Goal: Task Accomplishment & Management: Manage account settings

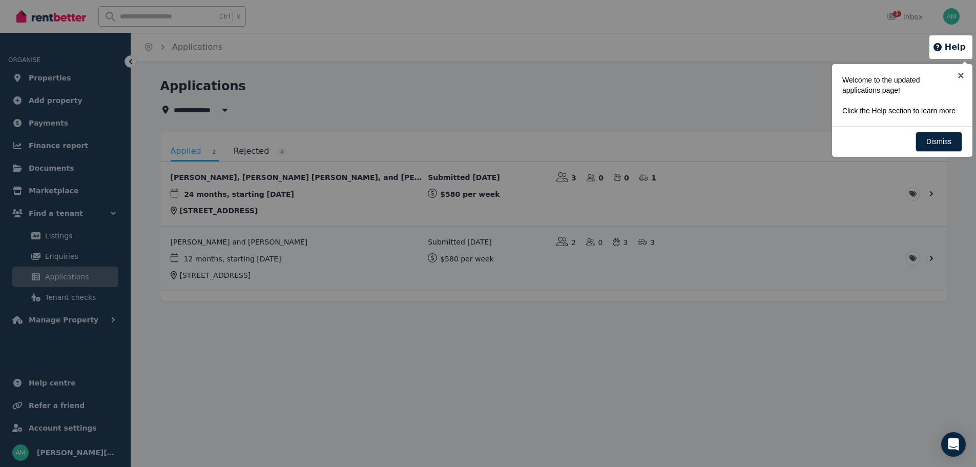
click at [325, 106] on div at bounding box center [488, 233] width 976 height 467
click at [943, 140] on link "Dismiss" at bounding box center [939, 142] width 47 height 20
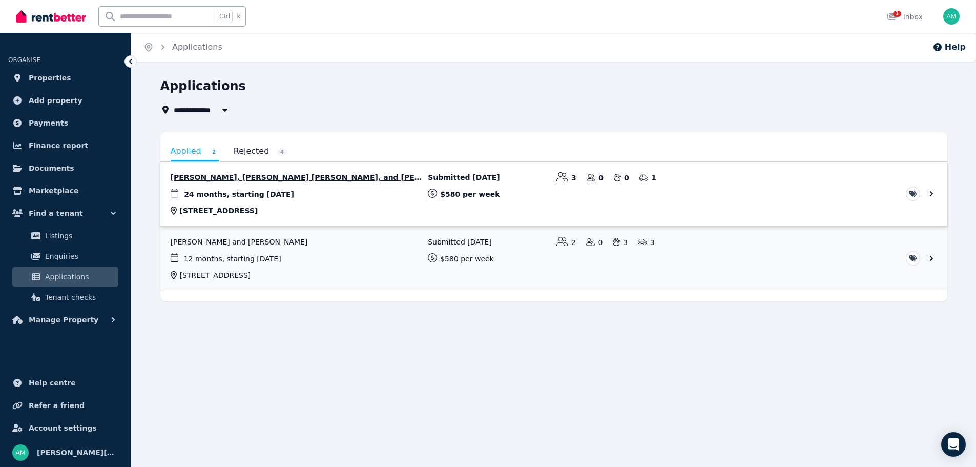
click at [260, 179] on link "View application: Andrin Heather, Fiapapalagi Heather, and Nardin-Gail Heather" at bounding box center [553, 194] width 787 height 64
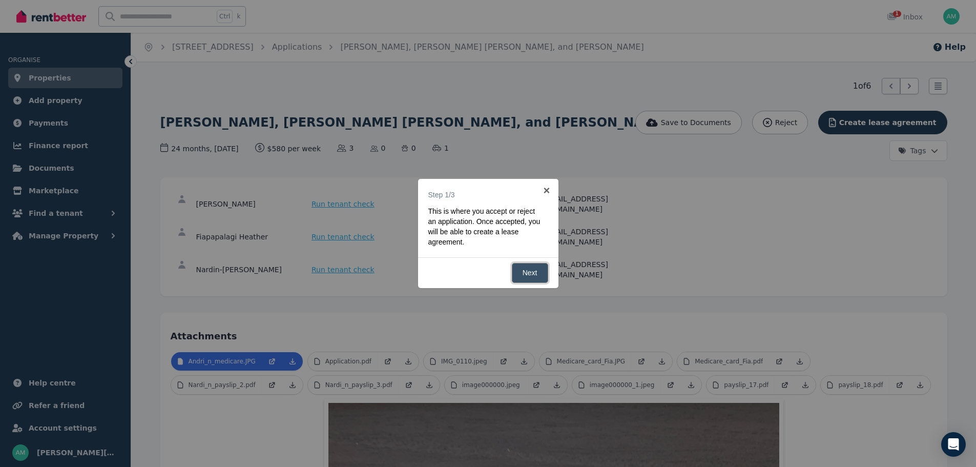
click at [529, 273] on link "Next" at bounding box center [530, 273] width 36 height 20
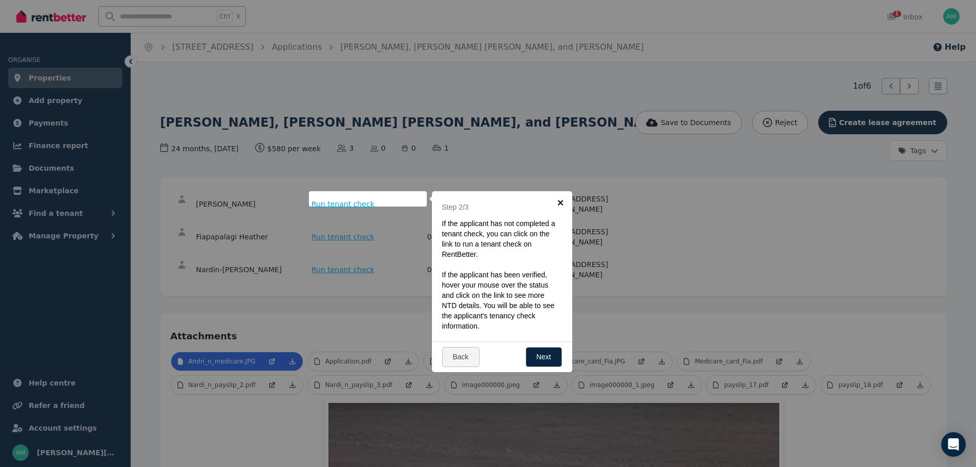
click at [560, 200] on link "×" at bounding box center [560, 202] width 23 height 23
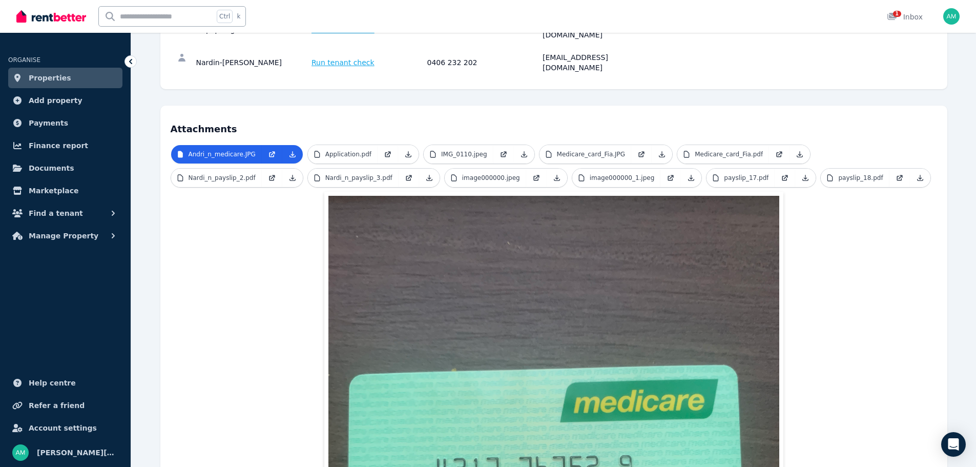
scroll to position [205, 0]
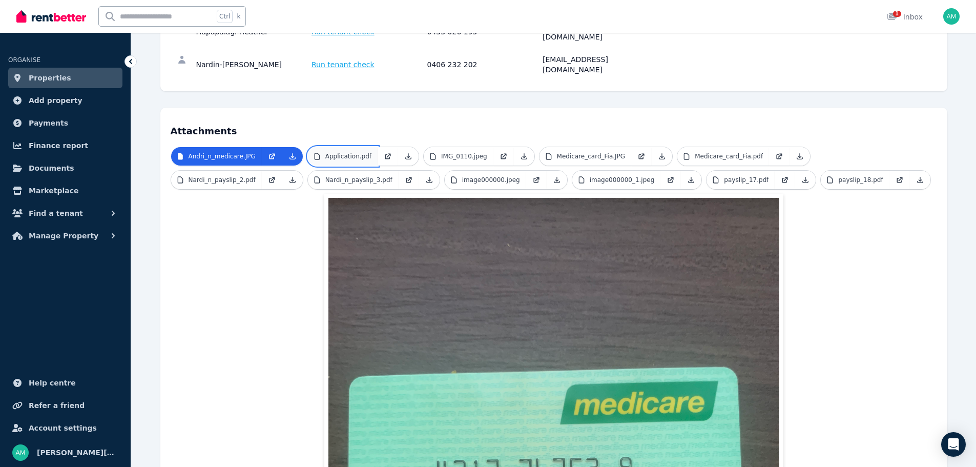
click at [342, 152] on p "Application.pdf" at bounding box center [348, 156] width 46 height 8
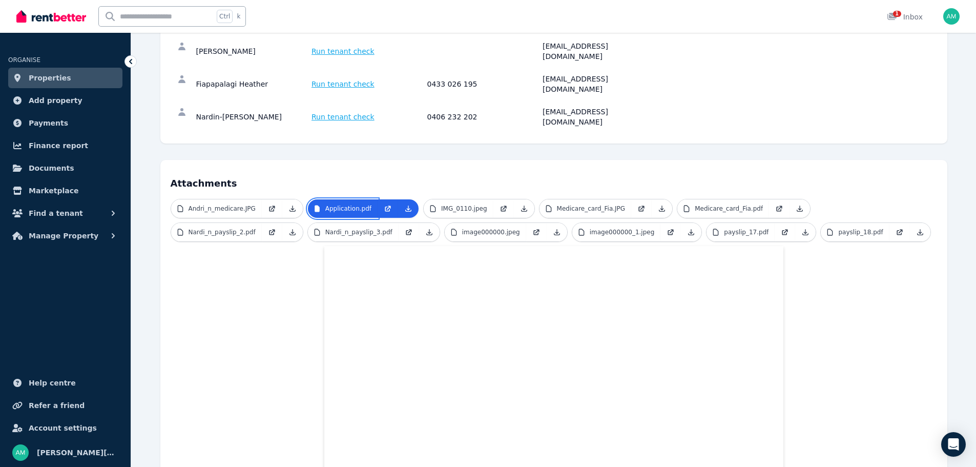
scroll to position [154, 0]
click at [466, 203] on p "IMG_0110.jpeg" at bounding box center [464, 207] width 46 height 8
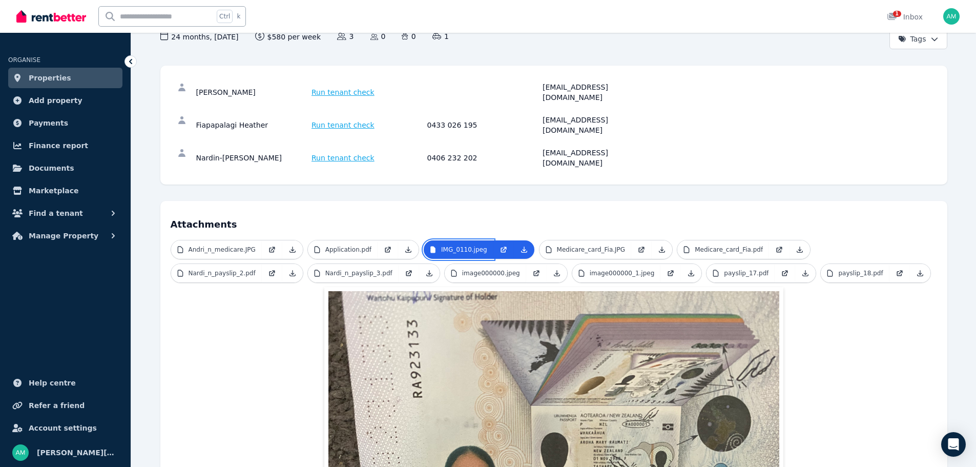
scroll to position [102, 0]
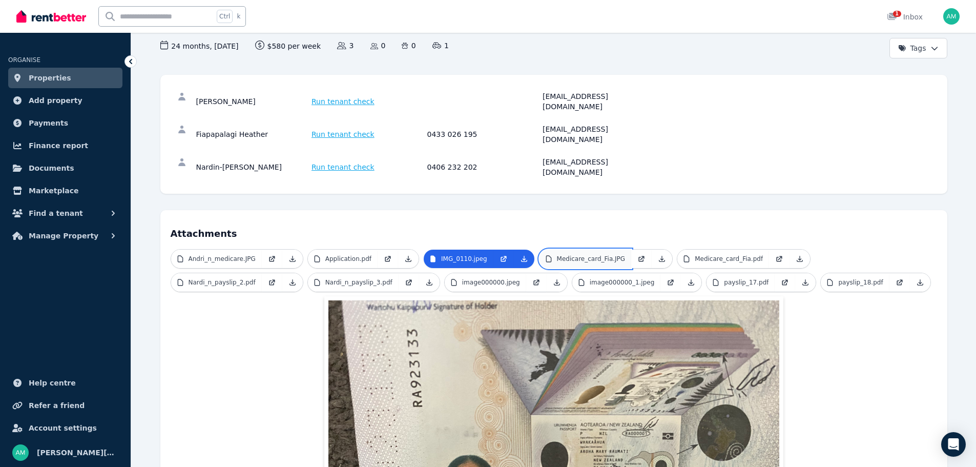
click at [589, 255] on p "Medicare_card_Fia.JPG" at bounding box center [591, 259] width 69 height 8
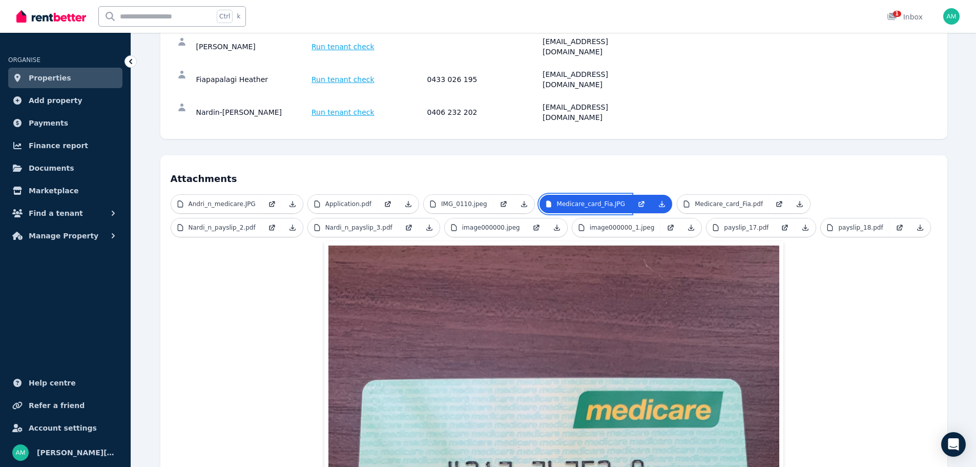
scroll to position [154, 0]
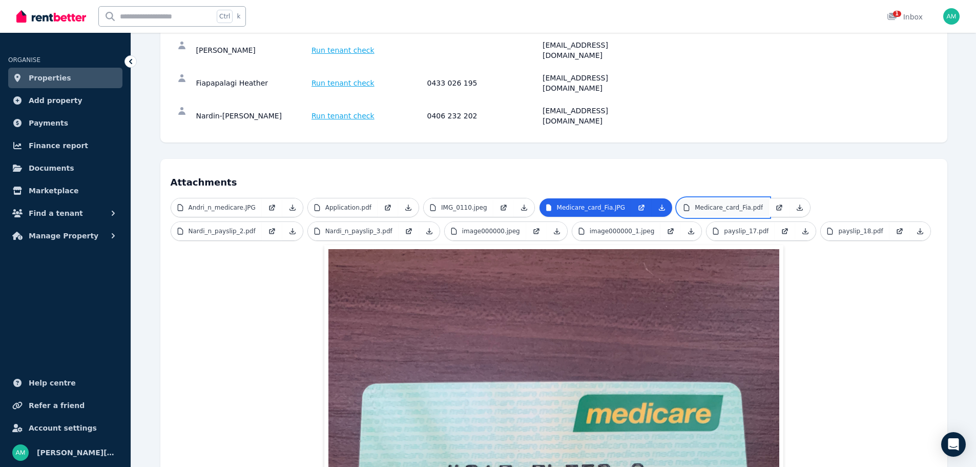
click at [701, 203] on p "Medicare_card_Fia.pdf" at bounding box center [729, 207] width 68 height 8
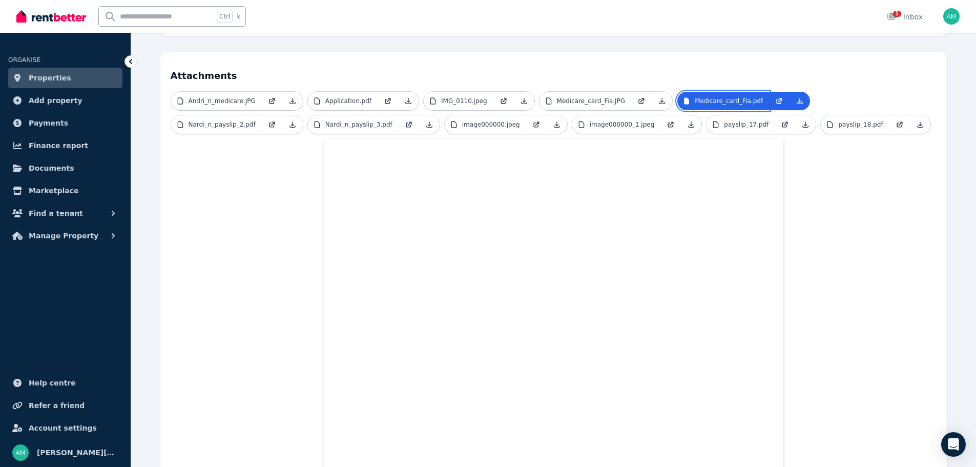
scroll to position [214, 0]
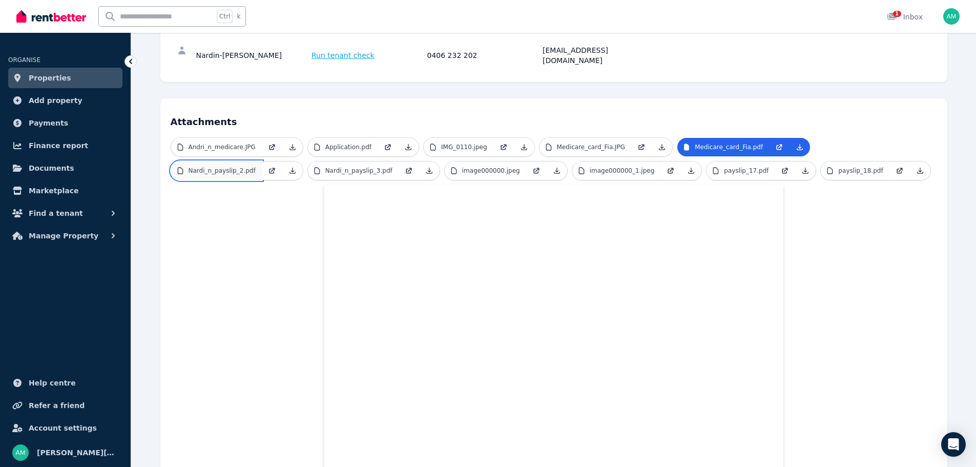
click at [256, 167] on p "Nardi_n_payslip_2.pdf" at bounding box center [222, 171] width 67 height 8
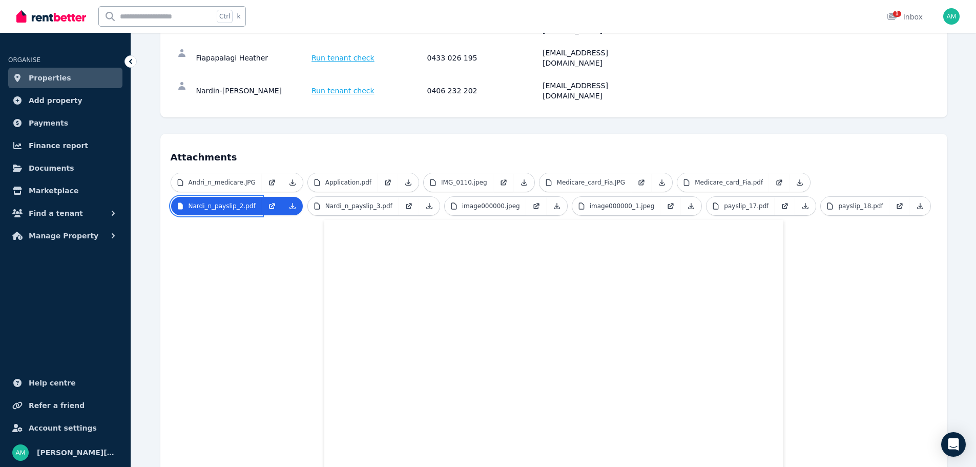
scroll to position [163, 0]
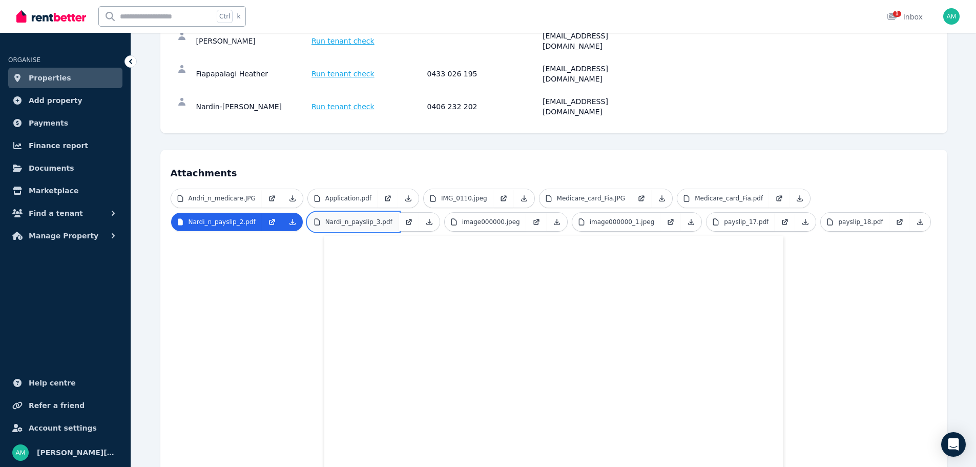
click at [325, 218] on p "Nardi_n_payslip_3.pdf" at bounding box center [358, 222] width 67 height 8
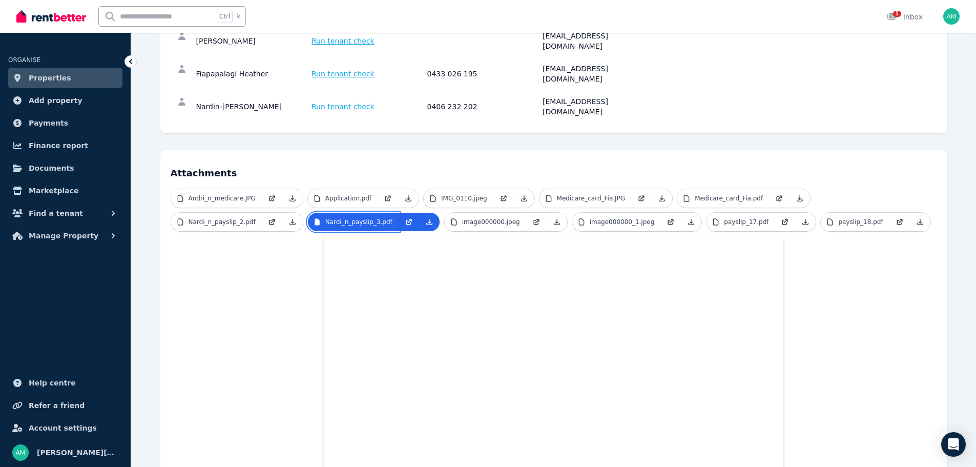
scroll to position [214, 0]
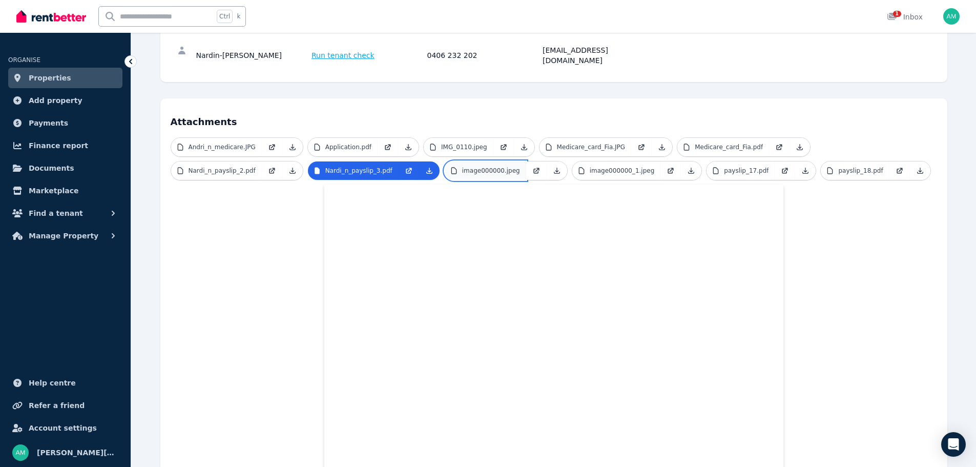
click at [462, 167] on p "image000000.jpeg" at bounding box center [491, 171] width 58 height 8
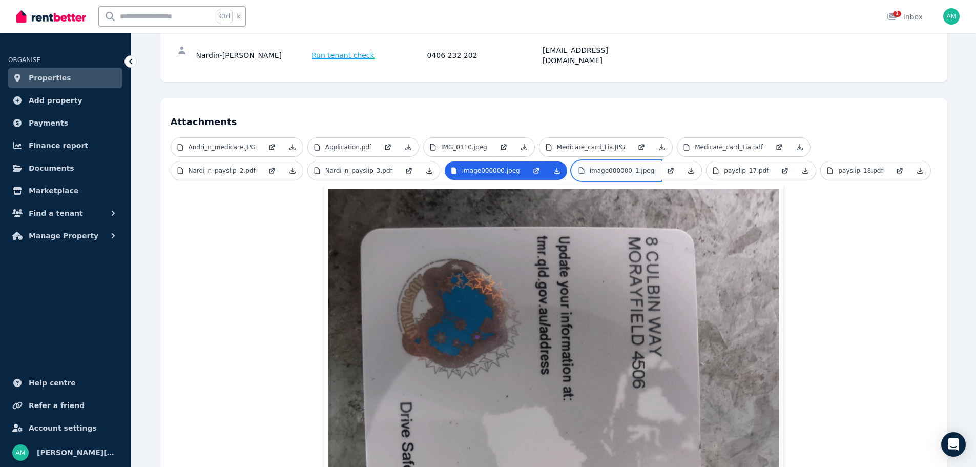
click at [590, 167] on p "image000000_1.jpeg" at bounding box center [622, 171] width 65 height 8
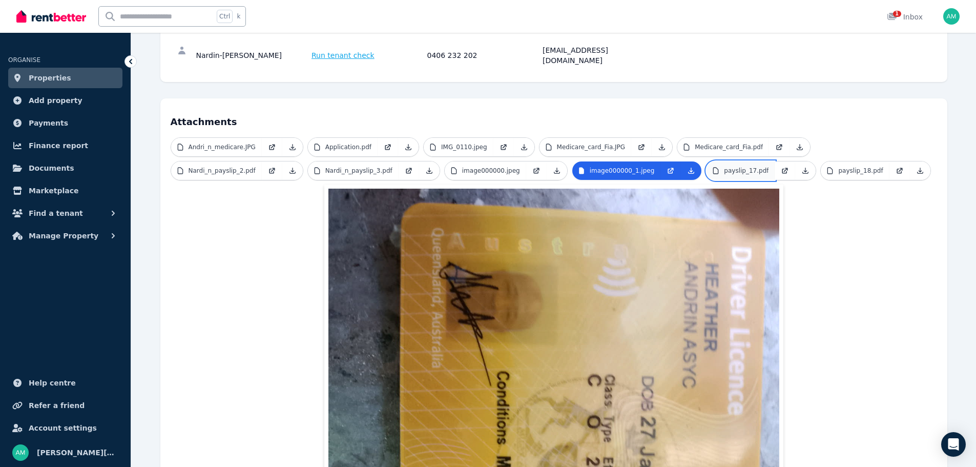
click at [724, 167] on p "payslip_17.pdf" at bounding box center [746, 171] width 45 height 8
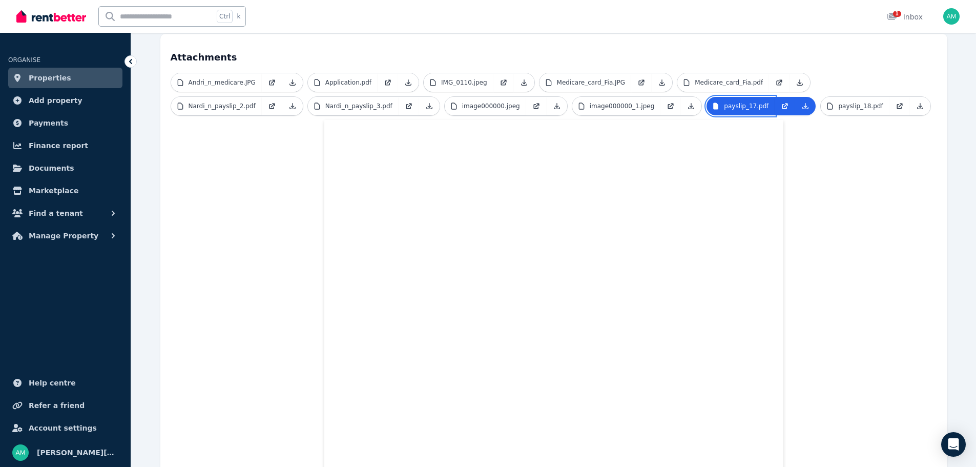
scroll to position [274, 0]
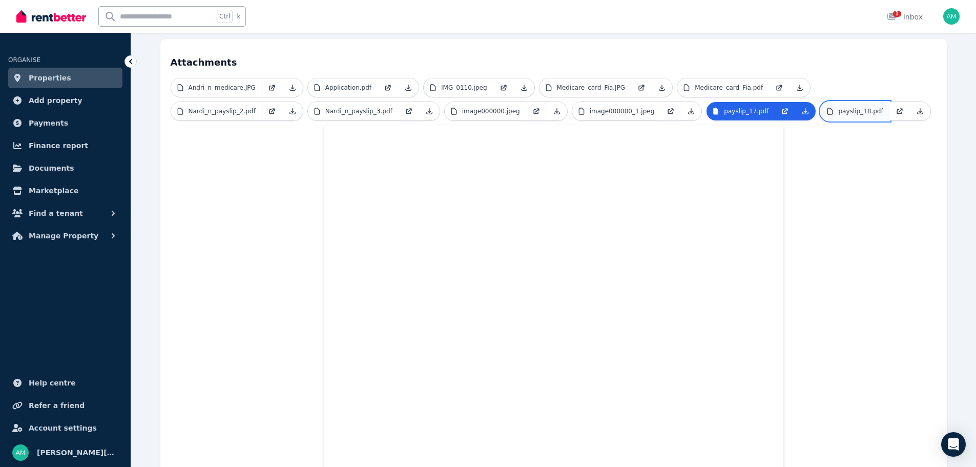
click at [838, 107] on p "payslip_18.pdf" at bounding box center [860, 111] width 45 height 8
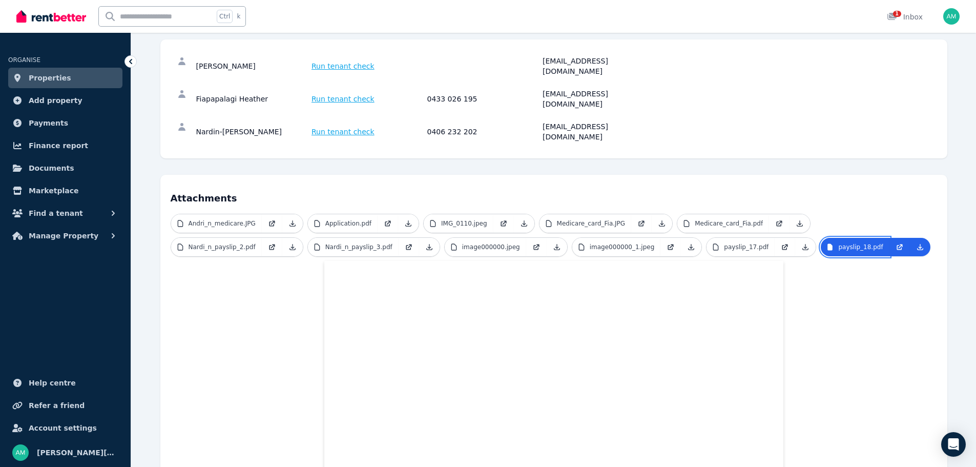
scroll to position [120, 0]
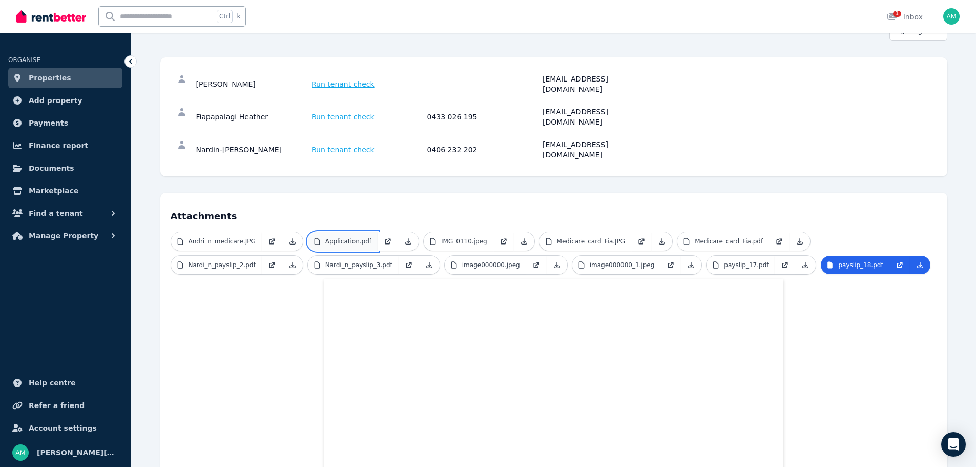
click at [346, 237] on p "Application.pdf" at bounding box center [348, 241] width 46 height 8
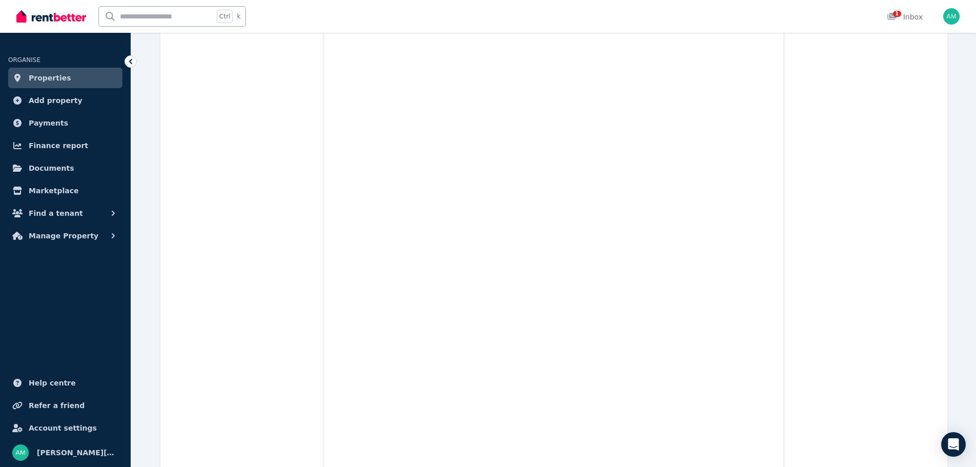
scroll to position [4987, 0]
click at [60, 211] on span "Find a tenant" at bounding box center [56, 213] width 54 height 12
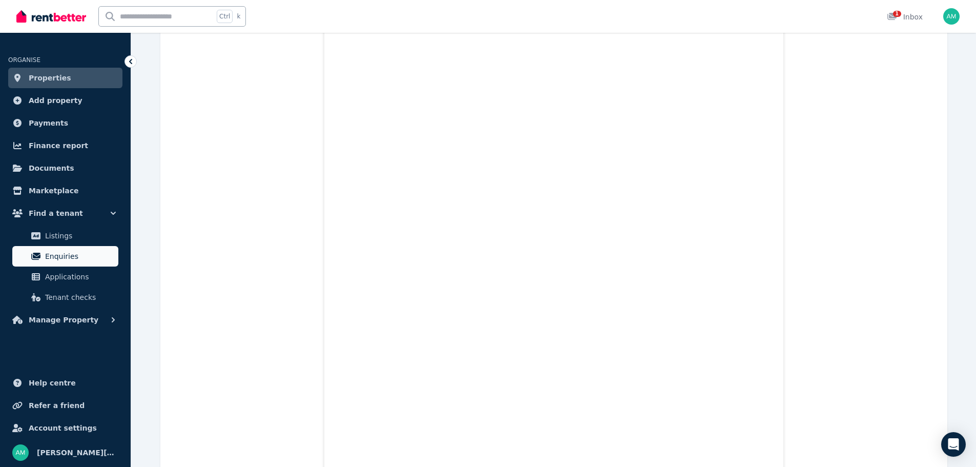
click at [54, 259] on span "Enquiries" at bounding box center [79, 256] width 69 height 12
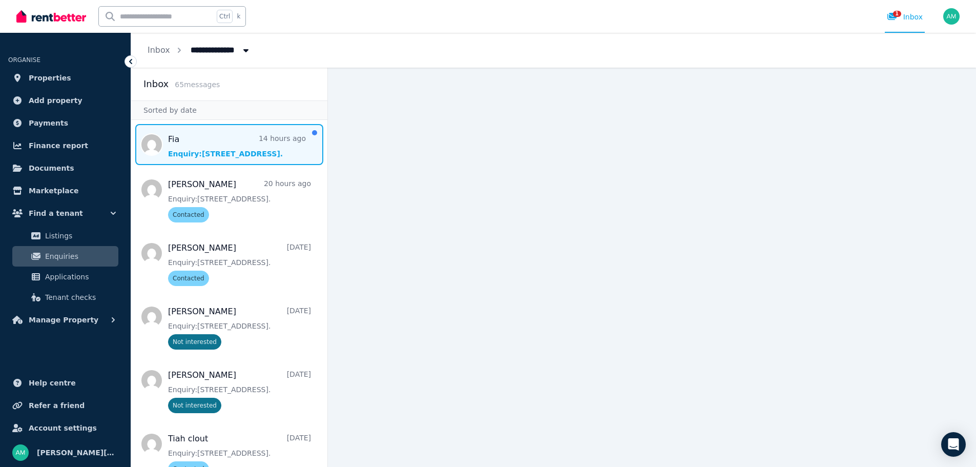
click at [225, 142] on span "Message list" at bounding box center [229, 144] width 196 height 41
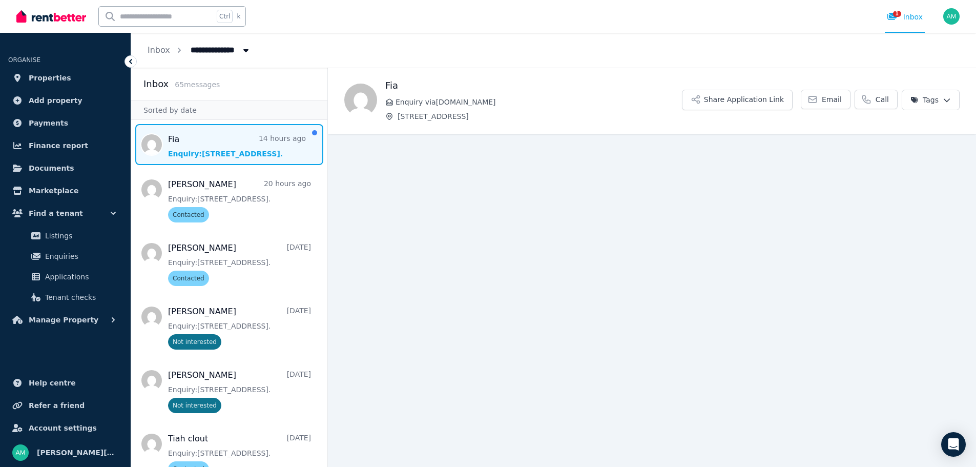
click at [651, 82] on h1 "Fia" at bounding box center [533, 85] width 297 height 14
